Goal: Complete application form

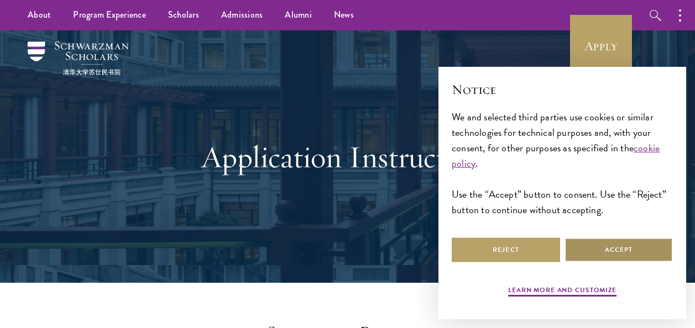
click at [596, 241] on button "Accept" at bounding box center [619, 250] width 108 height 25
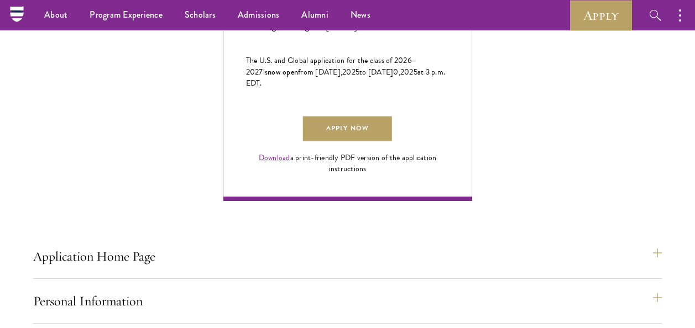
scroll to position [725, 0]
click at [371, 142] on link "Apply Now" at bounding box center [347, 129] width 88 height 25
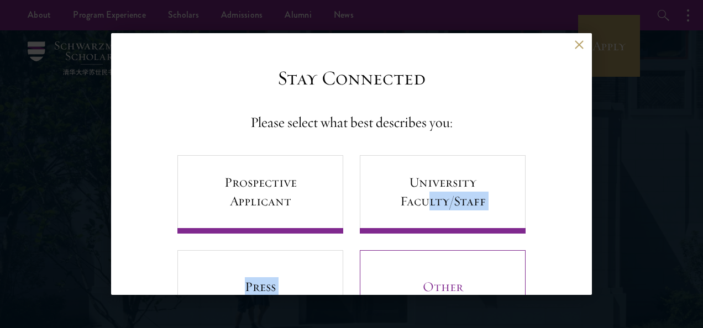
drag, startPoint x: 424, startPoint y: 239, endPoint x: 415, endPoint y: 276, distance: 38.6
click at [415, 276] on div "Prospective Applicant University Faculty/Staff Press Other" at bounding box center [351, 242] width 348 height 174
click at [415, 276] on link "Other" at bounding box center [443, 289] width 166 height 79
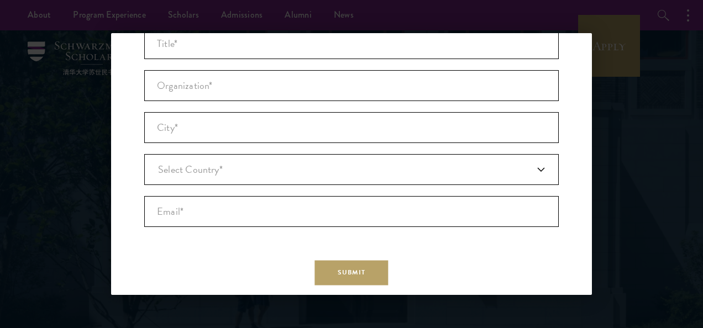
scroll to position [218, 0]
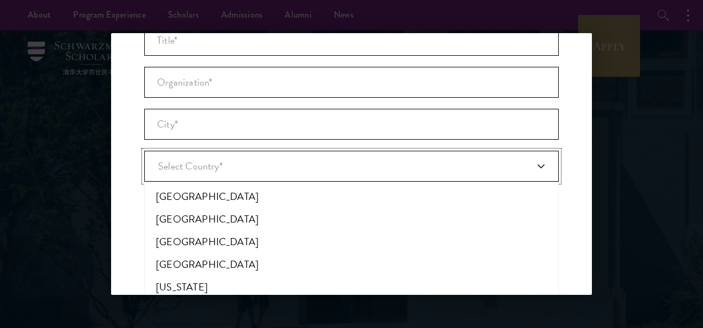
click at [536, 174] on link "Select Country*" at bounding box center [351, 166] width 415 height 31
click at [355, 202] on li "[GEOGRAPHIC_DATA]" at bounding box center [352, 197] width 408 height 23
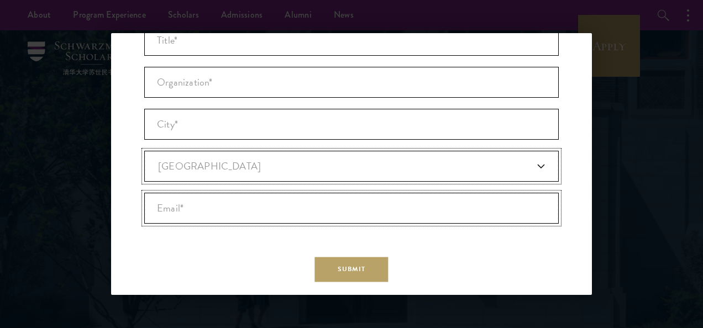
click at [484, 218] on input "Email* *" at bounding box center [351, 208] width 415 height 31
type input "yeboahnewton5@gmail.com"
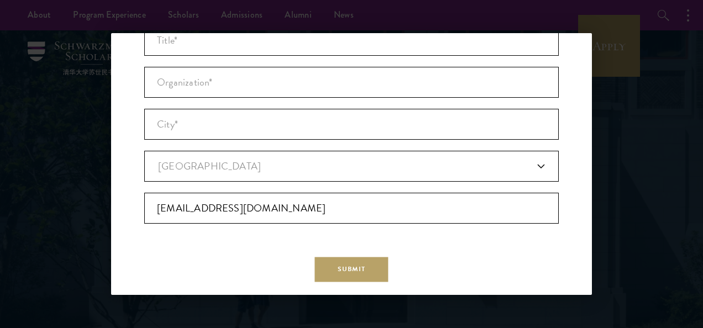
type input "Newton"
type input "Bright"
type input "[GEOGRAPHIC_DATA]"
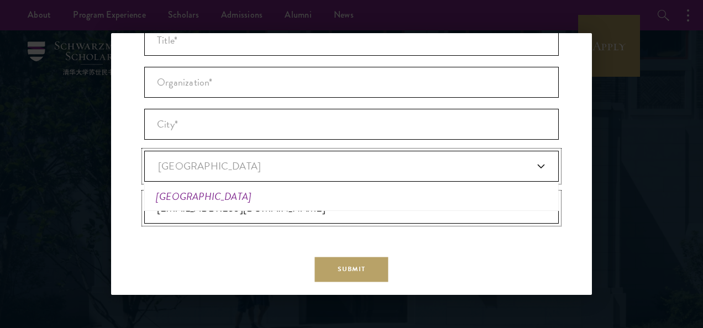
scroll to position [0, 0]
type input "Drobo"
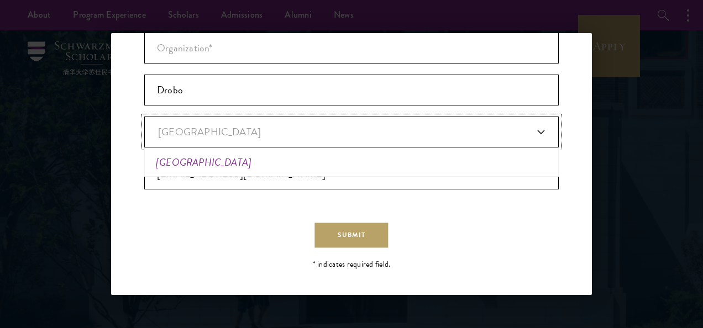
scroll to position [253, 0]
click at [264, 253] on div "Stay Connected Join our mailing list to receive updates with news about the pro…" at bounding box center [351, 42] width 415 height 457
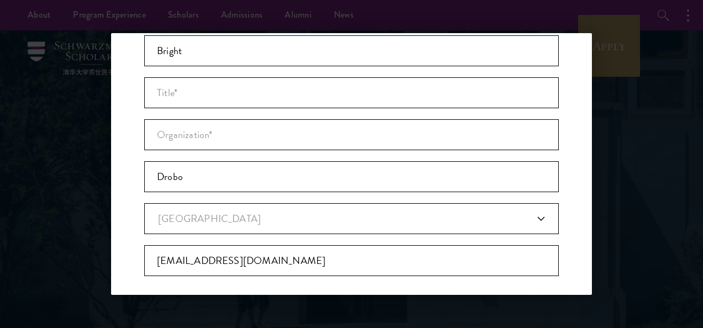
scroll to position [165, 0]
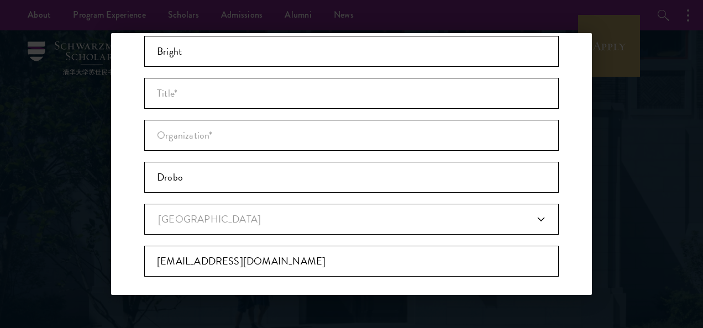
click at [457, 195] on li "Select Country* * Select Country* Afghanistan Aland Islands Albania Algeria Ame…" at bounding box center [351, 214] width 415 height 42
click at [440, 193] on input "Drobo" at bounding box center [351, 177] width 415 height 31
type input "D"
click at [303, 187] on input "City* *" at bounding box center [351, 177] width 415 height 31
type input "su"
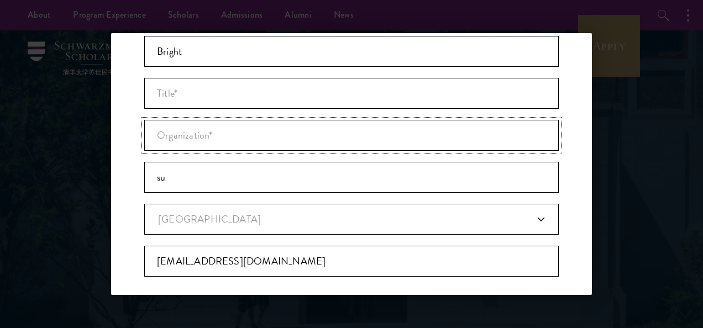
click at [335, 125] on input "Organization *" at bounding box center [351, 135] width 415 height 31
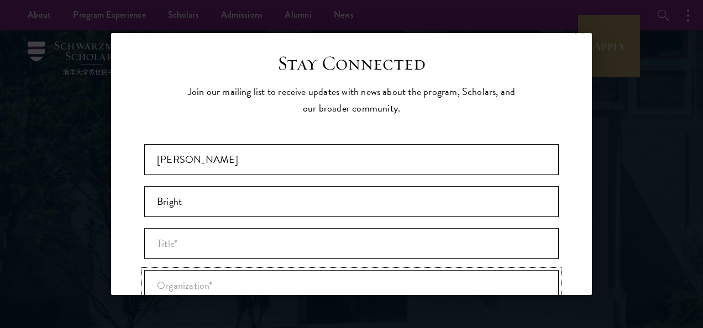
scroll to position [0, 0]
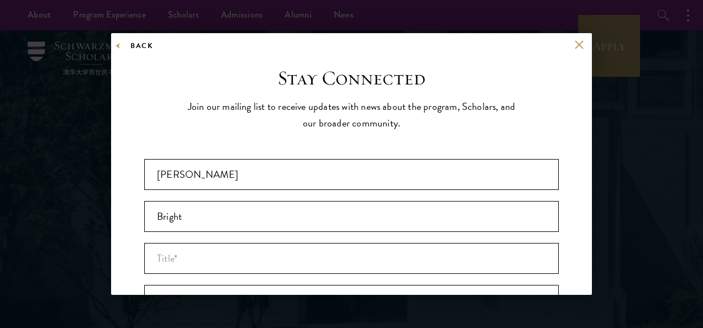
click at [130, 42] on div "Back Stay Connected Please select what best describes you: Prospective Applican…" at bounding box center [351, 164] width 481 height 262
click at [130, 42] on button "Back" at bounding box center [136, 46] width 34 height 12
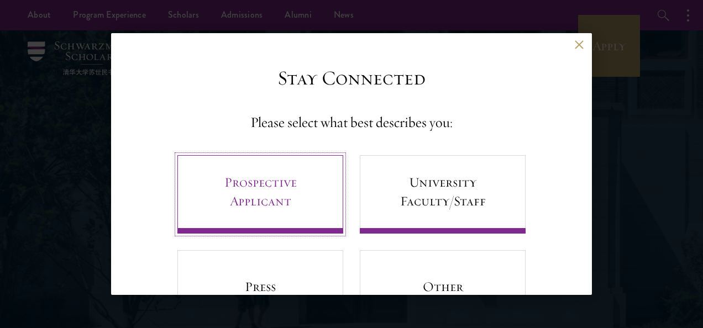
click at [213, 169] on link "Prospective Applicant" at bounding box center [260, 194] width 166 height 79
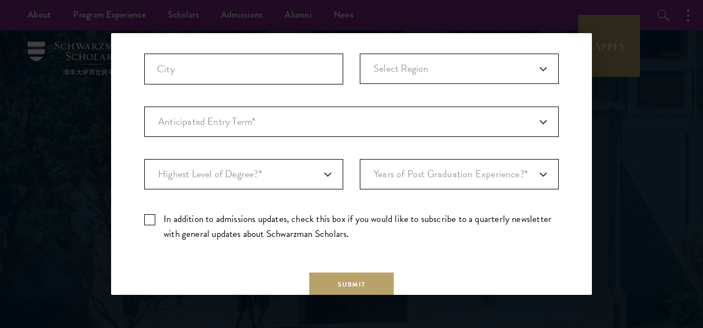
scroll to position [321, 0]
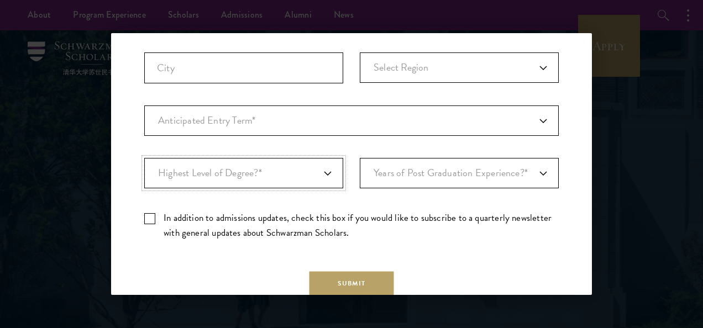
click at [329, 174] on select "Highest Level of Degree?* PHD Bachelor's Master's Current Undergraduate Student" at bounding box center [243, 173] width 199 height 30
select select "bf44f490-31e9-4d16-b1d2-df861e7933aa"
click at [144, 158] on select "Highest Level of Degree?* PHD Bachelor's Master's Current Undergraduate Student" at bounding box center [243, 173] width 199 height 30
click at [530, 170] on select "Years of Post Graduation Experience?* 1 2 3 4 5 6 7 8 9 10" at bounding box center [459, 173] width 199 height 30
drag, startPoint x: 459, startPoint y: 312, endPoint x: 441, endPoint y: 238, distance: 76.4
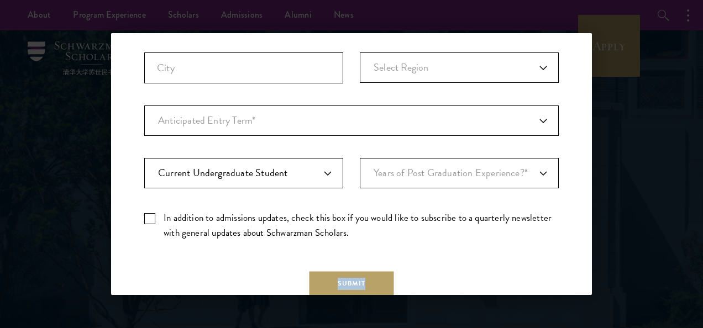
click at [441, 238] on aside "Back Stay Connected Please select what best describes you: Prospective Applican…" at bounding box center [351, 164] width 703 height 328
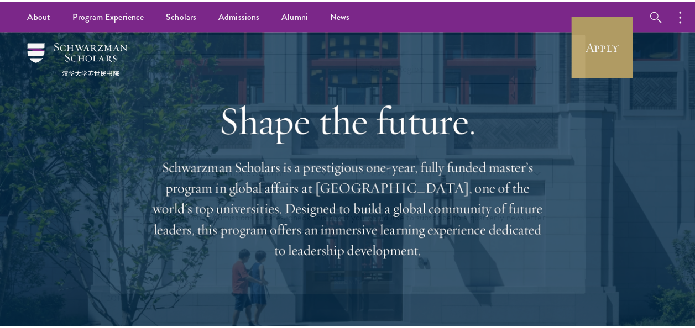
scroll to position [0, 0]
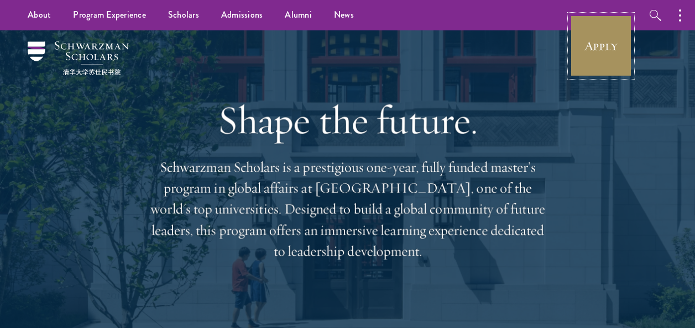
click at [595, 58] on link "Apply" at bounding box center [601, 46] width 62 height 62
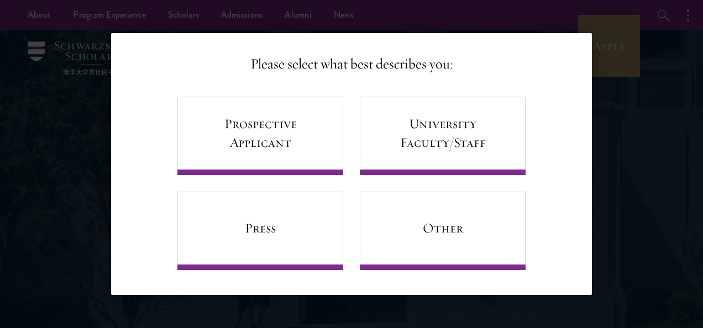
scroll to position [58, 0]
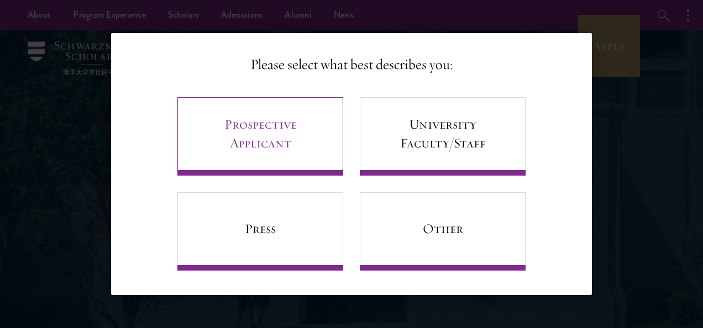
select select "AF"
select select
click at [289, 110] on link "Prospective Applicant" at bounding box center [260, 136] width 166 height 79
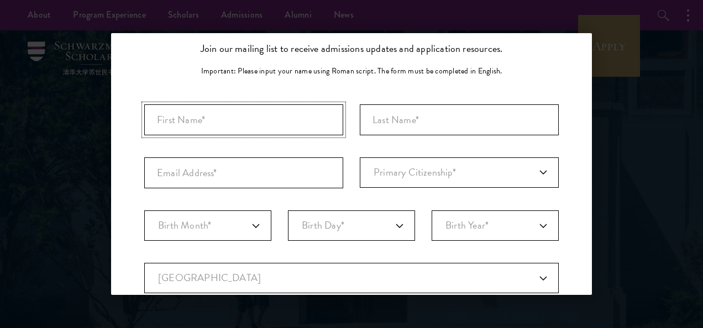
click at [260, 115] on input "First Name*" at bounding box center [243, 120] width 199 height 31
type input "BRIGHT"
type input "Yeboah"
type input "yeboahnewton5@gmail.com"
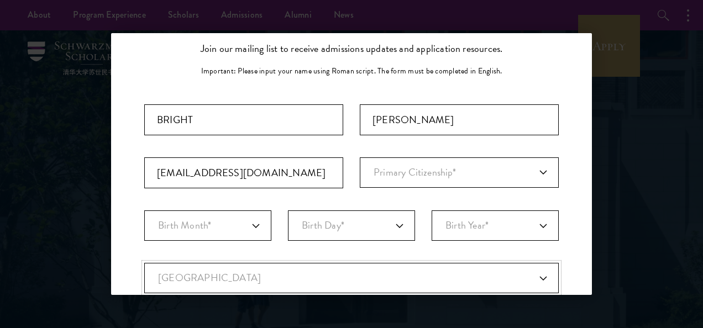
select select "GH"
type input "Drobo"
select select
click at [261, 111] on input "Newton" at bounding box center [243, 120] width 199 height 31
type input "N"
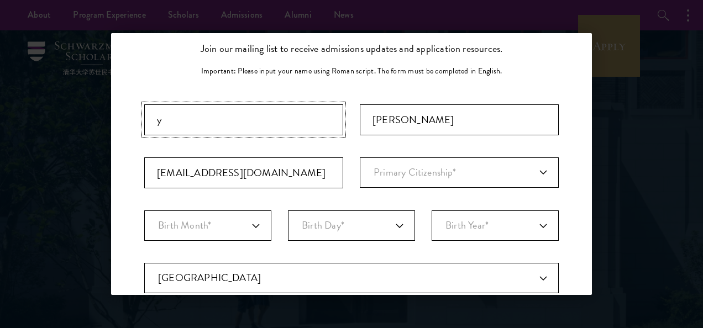
type input "y"
click at [403, 121] on input "Yeboah" at bounding box center [459, 120] width 199 height 31
click at [236, 122] on input "y" at bounding box center [243, 120] width 199 height 31
type input "Yeboah"
click at [414, 128] on input "Yeboah" at bounding box center [459, 120] width 199 height 31
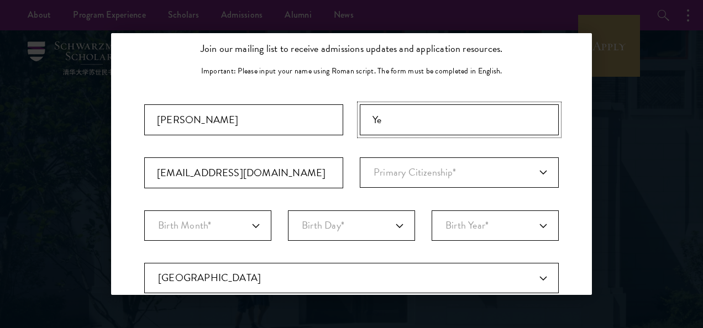
type input "Y"
type input "Bright"
click at [414, 206] on div "Important: The form must be completed in English. Yeboah Bright yeboahnewton5@g…" at bounding box center [351, 309] width 415 height 409
click at [539, 175] on select "Primary Citizenship* Afghanistan Aland Islands Albania Algeria Andorra Angola A…" at bounding box center [459, 173] width 199 height 30
select select "GH"
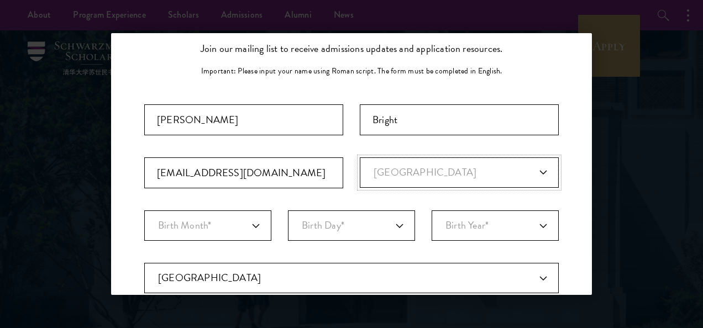
click at [360, 158] on select "Primary Citizenship* Afghanistan Aland Islands Albania Algeria Andorra Angola A…" at bounding box center [459, 173] width 199 height 30
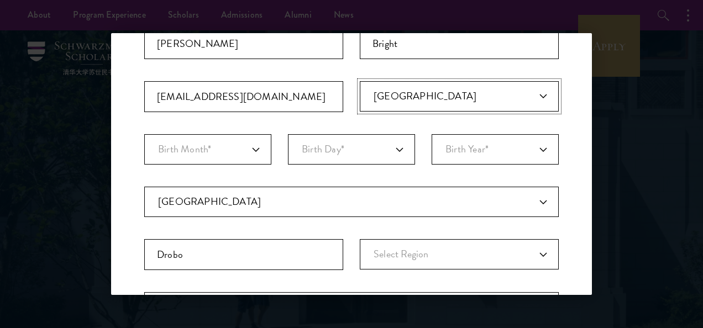
scroll to position [143, 0]
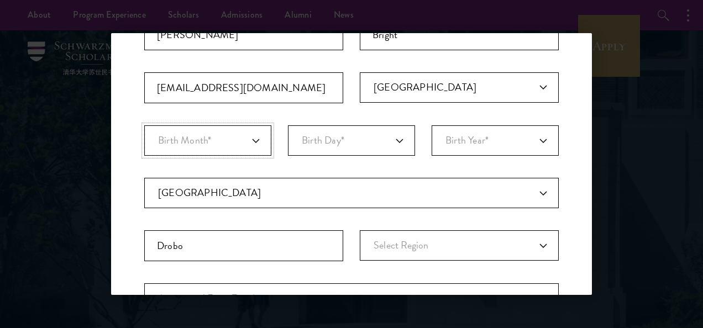
click at [244, 149] on select "Birth Month* January February March April May June July August September Octobe…" at bounding box center [207, 141] width 127 height 30
select select "03"
click at [144, 126] on select "Birth Month* January February March April May June July August September Octobe…" at bounding box center [207, 141] width 127 height 30
click at [391, 141] on select "Birth Day* 1 2 3 4 5 6 7 8 9 10 11 12 13 14 15 16 17 18 19 20 21 22 23 24 25 26…" at bounding box center [351, 141] width 127 height 30
select select "31"
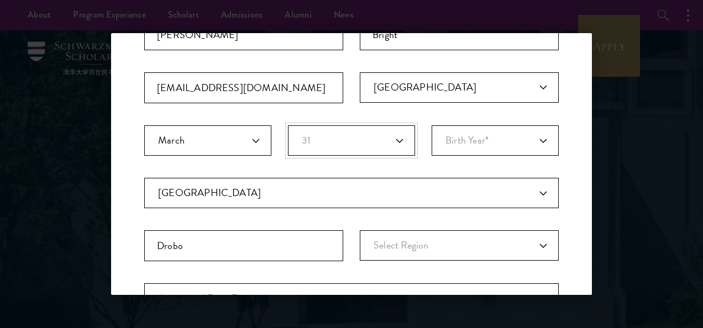
click at [288, 126] on select "Birth Day* 1 2 3 4 5 6 7 8 9 10 11 12 13 14 15 16 17 18 19 20 21 22 23 24 25 26…" at bounding box center [351, 141] width 127 height 30
click at [529, 148] on select "Birth Year* 2025 2024 2023 2022 2021 2020 2019 2018 2017 2016 2015 2014 2013 20…" at bounding box center [495, 141] width 127 height 30
select select "2005"
click at [432, 126] on select "Birth Year* 2025 2024 2023 2022 2021 2020 2019 2018 2017 2016 2015 2014 2013 20…" at bounding box center [495, 141] width 127 height 30
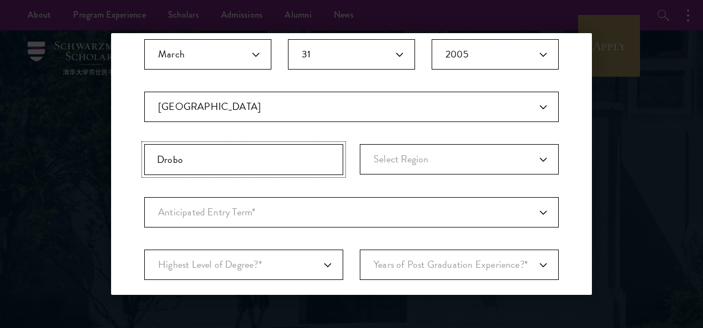
click at [280, 158] on input "Drobo" at bounding box center [243, 159] width 199 height 31
type input "D"
type input "sunyani"
click at [539, 155] on select "Select Region Ashanti Brong-Ahafo Central Eastern Greater Accra Northern Upper …" at bounding box center [459, 159] width 199 height 30
select select "Brong-Ahafo"
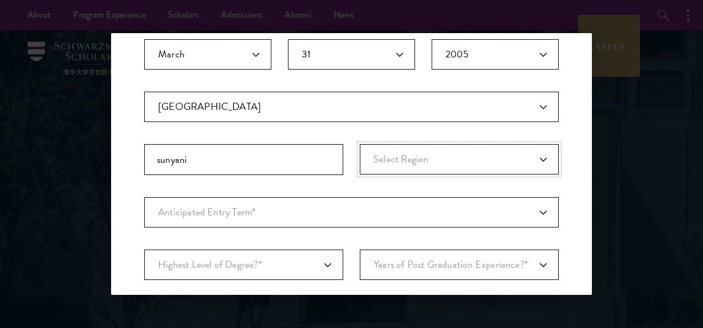
click at [360, 144] on select "Select Region Ashanti Brong-Ahafo Central Eastern Greater Accra Northern Upper …" at bounding box center [459, 159] width 199 height 30
click at [537, 158] on select "Select Region Ashanti Brong-Ahafo Central Eastern Greater Accra Northern Upper …" at bounding box center [459, 159] width 199 height 30
click at [535, 212] on select "Anticipated Entry Term* August 2026 (Application opens April 2025) Just Explori…" at bounding box center [351, 212] width 415 height 30
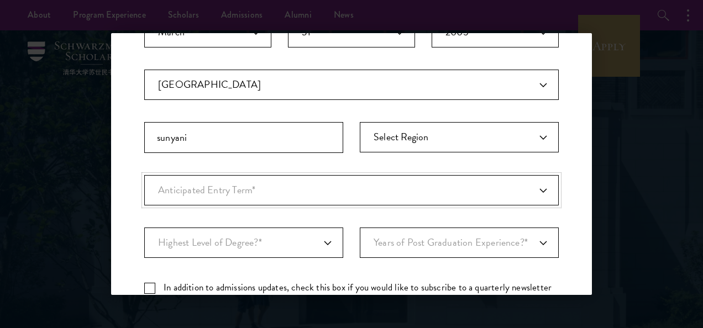
scroll to position [255, 0]
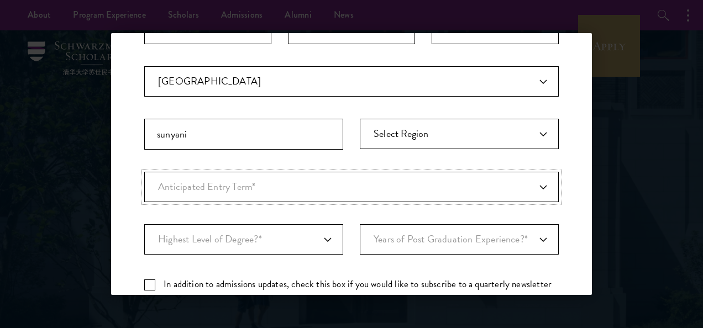
click at [534, 186] on select "Anticipated Entry Term* August 2026 (Application opens April 2025) Just Explori…" at bounding box center [351, 187] width 415 height 30
click at [144, 172] on select "Anticipated Entry Term* August 2026 (Application opens April 2025) Just Explori…" at bounding box center [351, 187] width 415 height 30
click at [531, 189] on select "Anticipated Entry Term* August 2026 (Application opens April 2025) Just Explori…" at bounding box center [351, 187] width 415 height 30
select select "e64b8ab3-eabb-4867-96d5-7e6b4840665f"
click at [144, 172] on select "Anticipated Entry Term* August 2026 (Application opens April 2025) Just Explori…" at bounding box center [351, 187] width 415 height 30
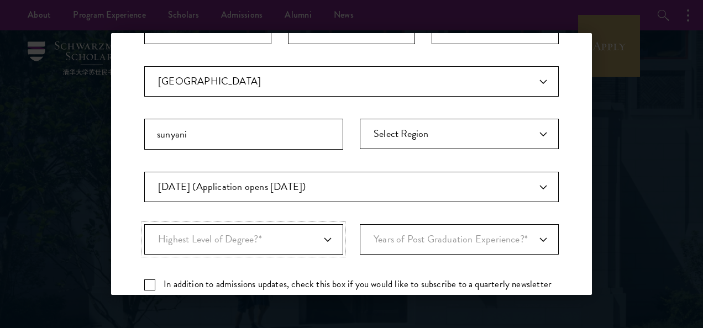
click at [326, 241] on select "Highest Level of Degree?* PHD Bachelor's Master's Current Undergraduate Student" at bounding box center [243, 239] width 199 height 30
select select "bf44f490-31e9-4d16-b1d2-df861e7933aa"
click at [144, 224] on select "Highest Level of Degree?* PHD Bachelor's Master's Current Undergraduate Student" at bounding box center [243, 239] width 199 height 30
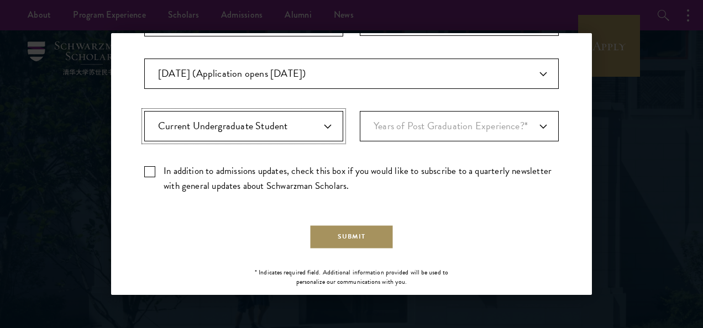
scroll to position [391, 0]
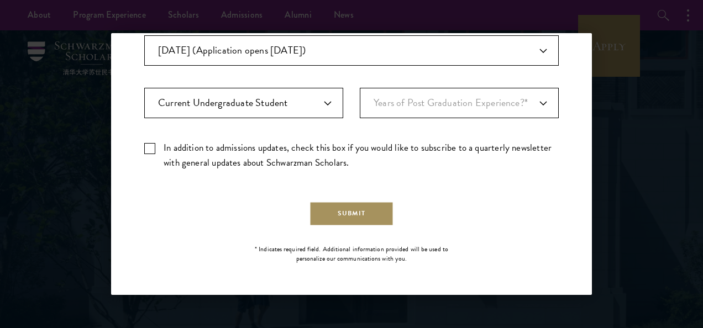
click at [322, 210] on button "Submit" at bounding box center [352, 213] width 85 height 25
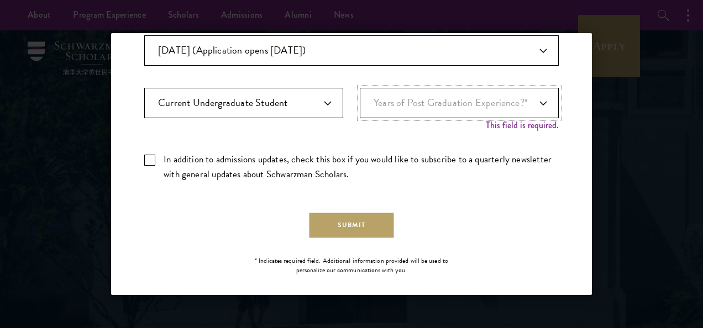
click at [535, 103] on select "Years of Post Graduation Experience?* 1 2 3 4 5 6 7 8 9 10" at bounding box center [459, 103] width 199 height 30
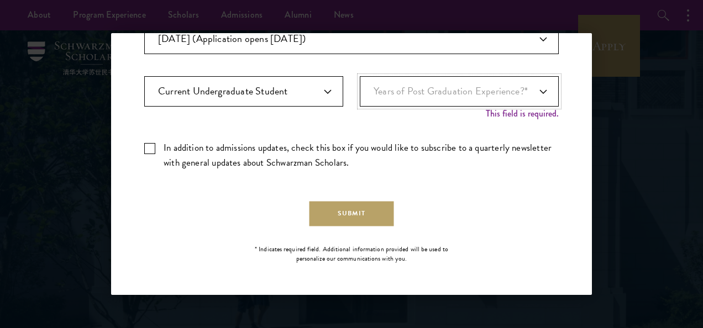
click at [541, 85] on select "Years of Post Graduation Experience?* 1 2 3 4 5 6 7 8 9 10" at bounding box center [459, 91] width 199 height 30
select select "1"
click at [360, 88] on select "Years of Post Graduation Experience?* 1 2 3 4 5 6 7 8 9 10" at bounding box center [459, 91] width 199 height 30
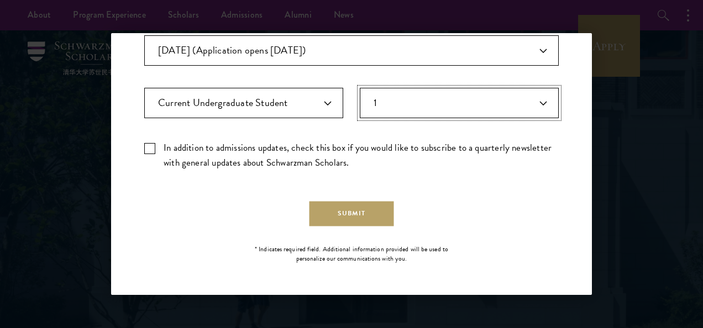
scroll to position [391, 0]
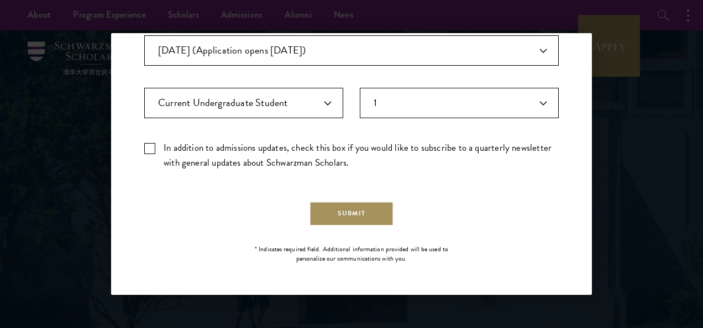
click at [374, 213] on button "Submit" at bounding box center [352, 213] width 85 height 25
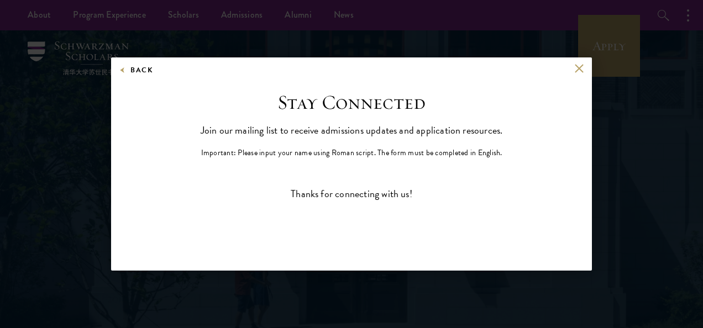
scroll to position [0, 0]
click at [151, 69] on button "Back" at bounding box center [136, 70] width 34 height 12
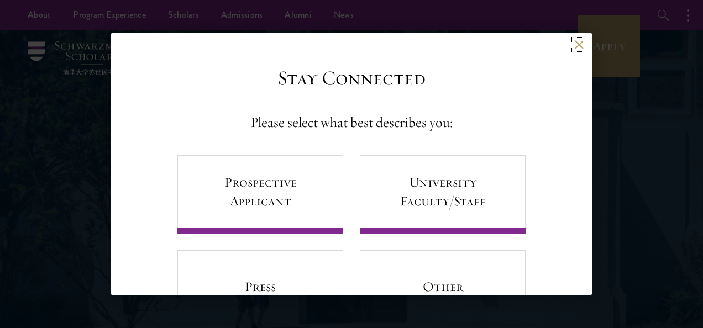
click at [574, 48] on button at bounding box center [578, 44] width 9 height 9
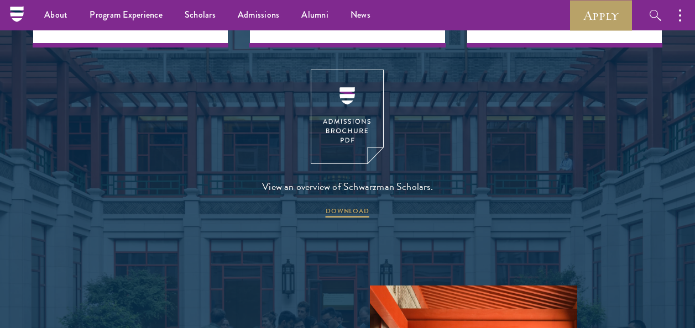
scroll to position [1393, 0]
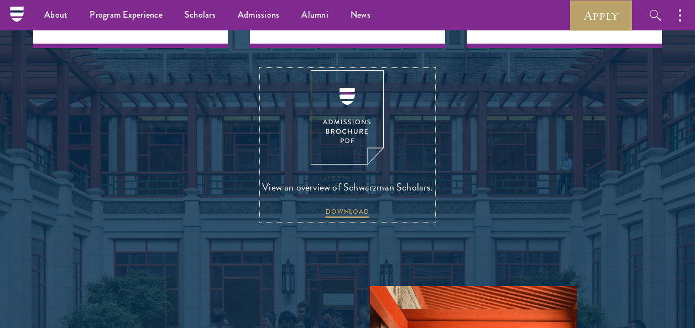
click at [346, 136] on img at bounding box center [347, 117] width 73 height 95
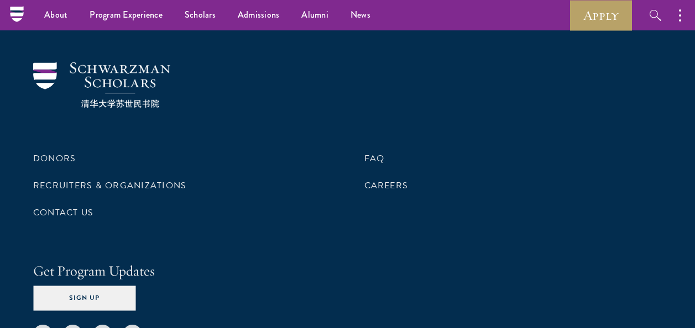
scroll to position [3213, 0]
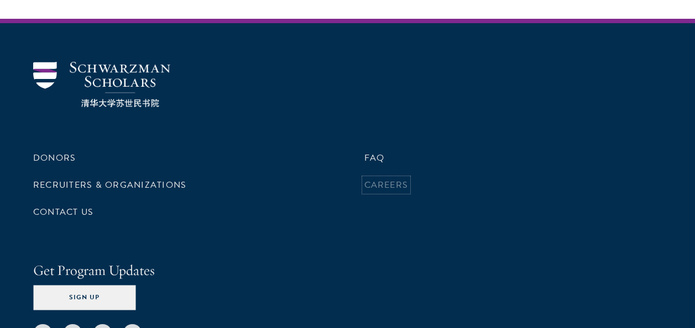
click at [373, 179] on link "Careers" at bounding box center [386, 185] width 44 height 13
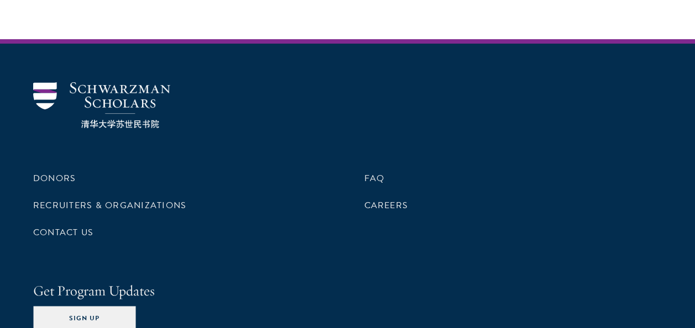
scroll to position [1193, 0]
